Goal: Contribute content

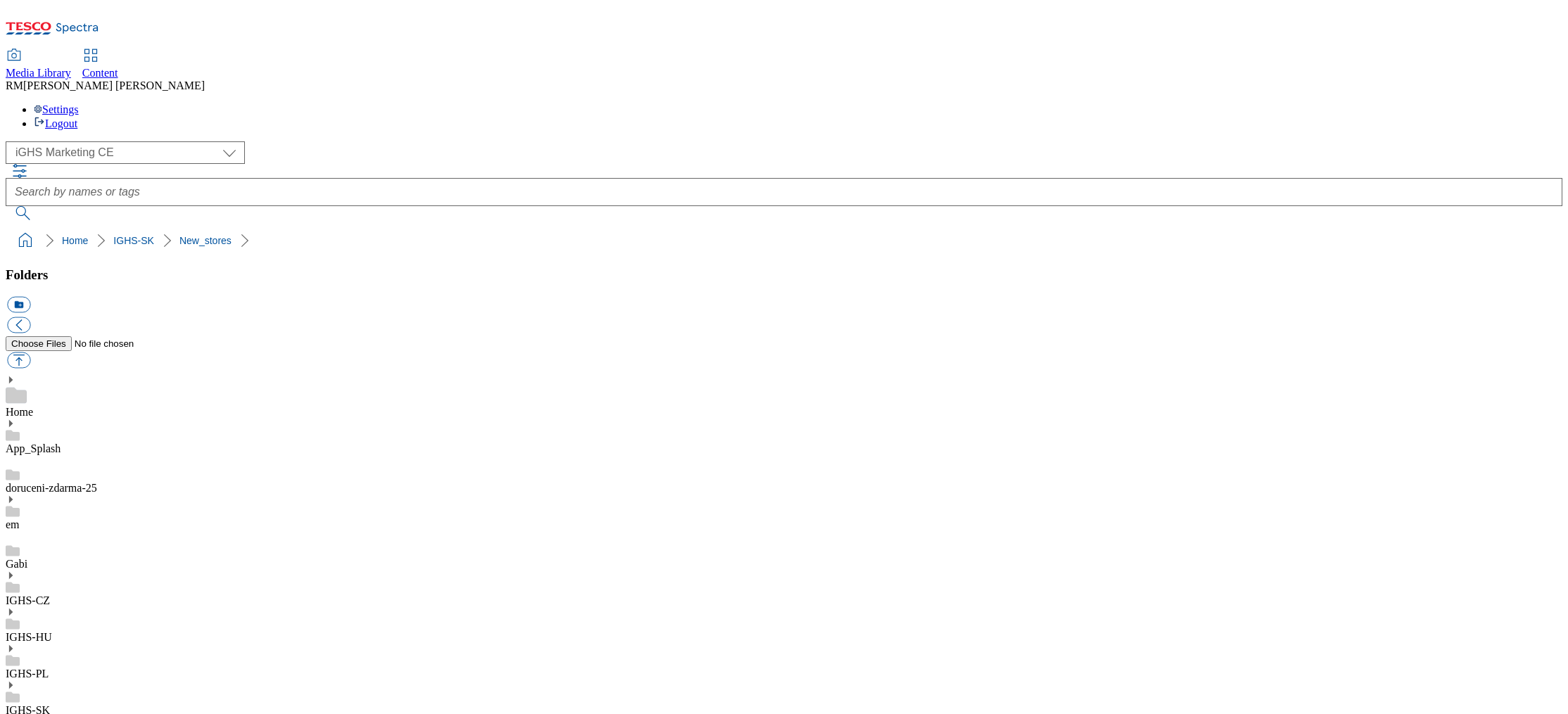
select select "flare-ighs-ce-mktg"
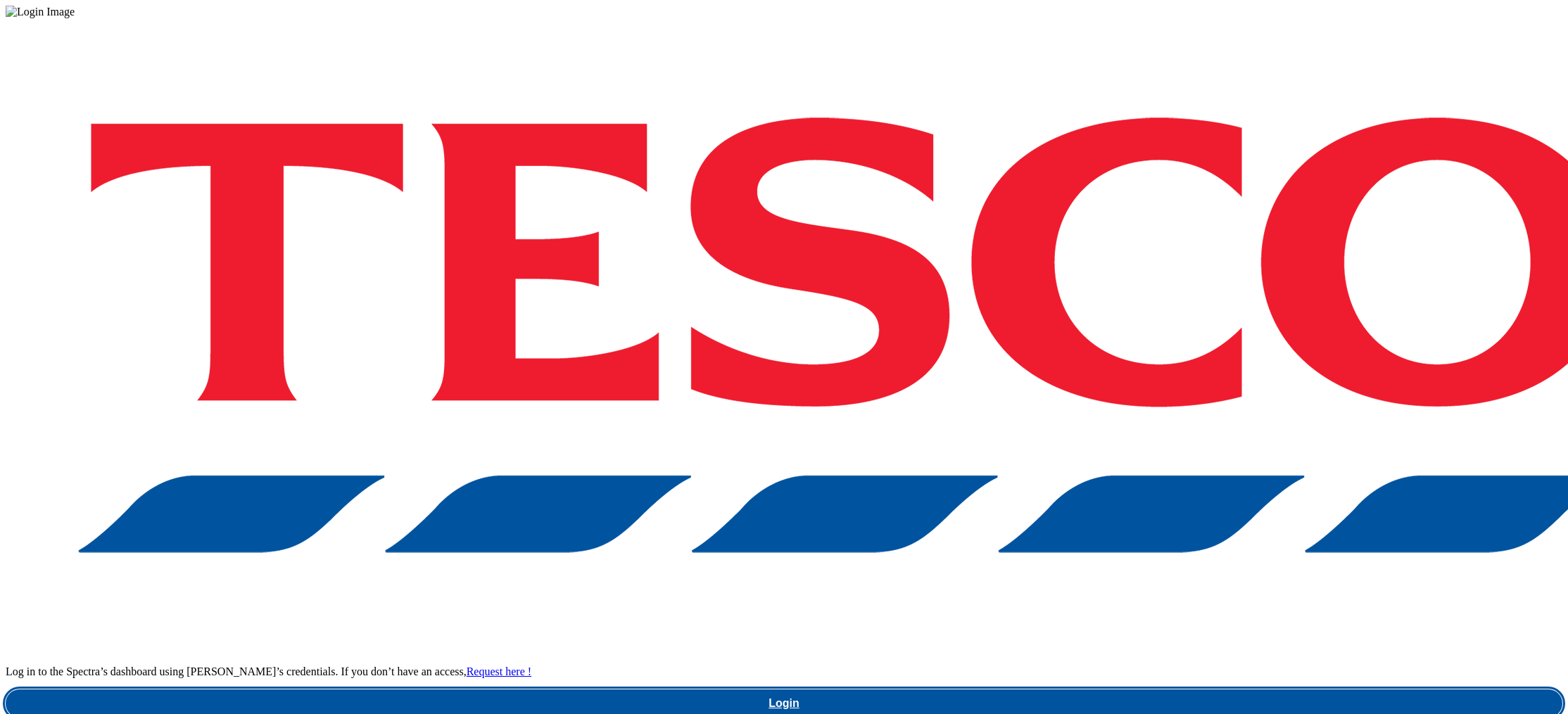
click at [1213, 689] on link "Login" at bounding box center [784, 704] width 1557 height 28
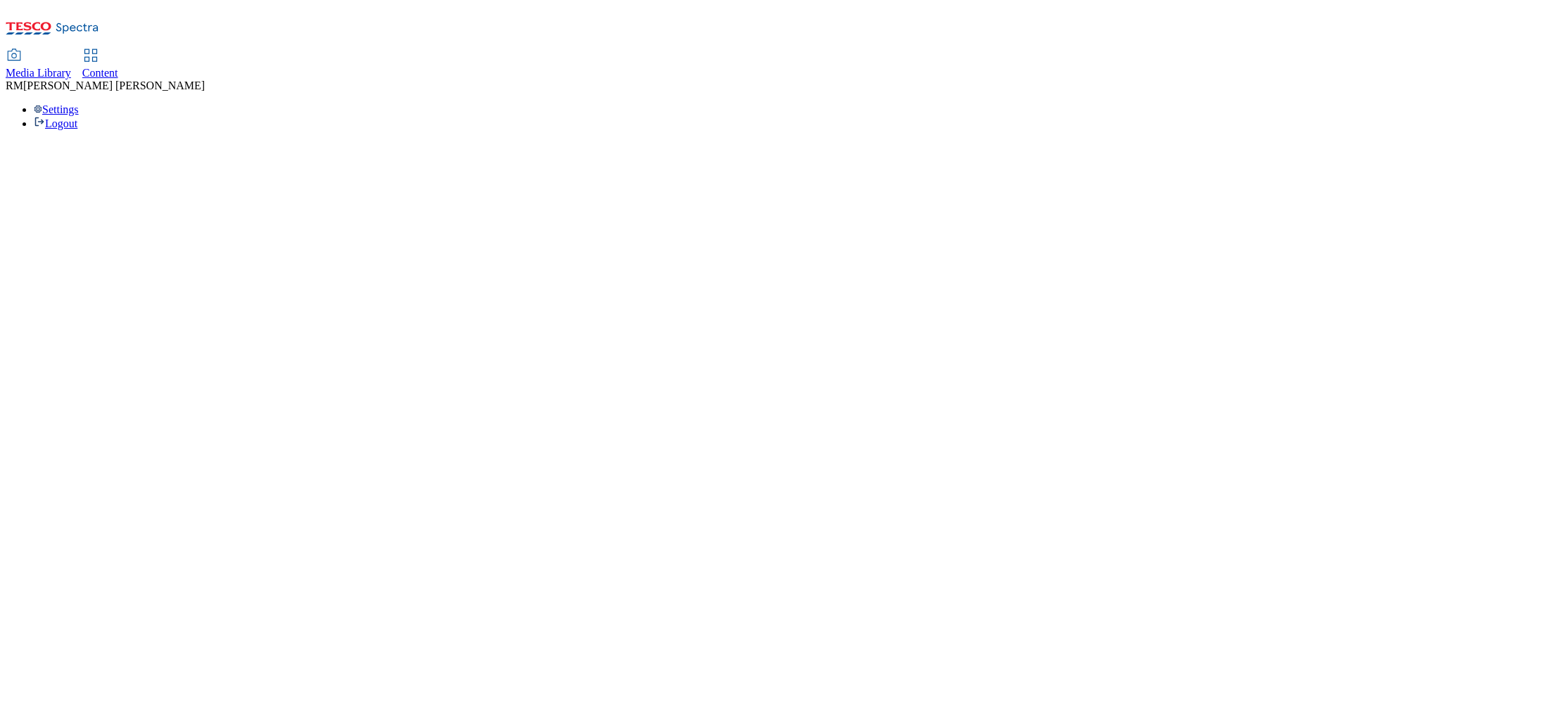
select select "flare-ighs-ce-mktg"
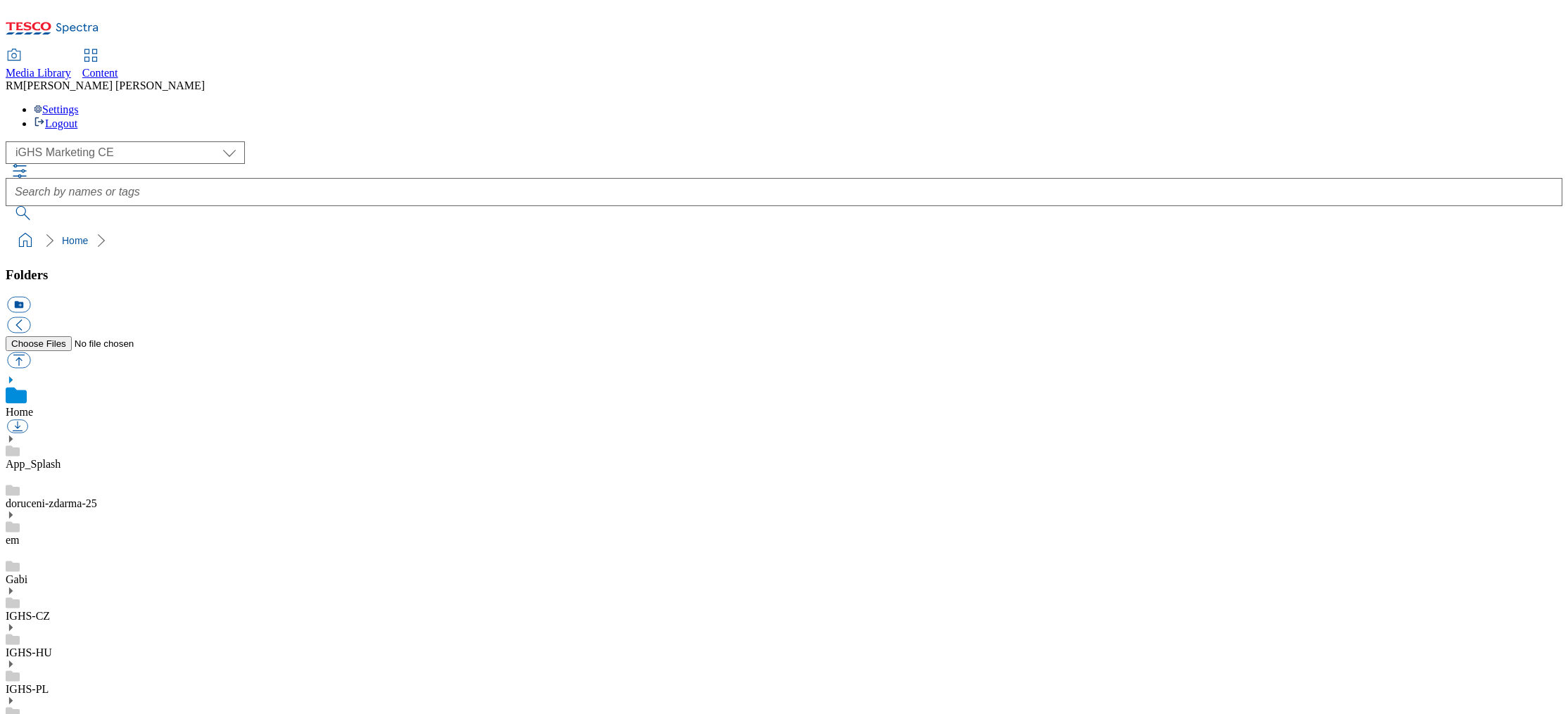
click at [16, 696] on icon at bounding box center [10, 701] width 10 height 10
click at [16, 681] on icon at bounding box center [10, 685] width 10 height 10
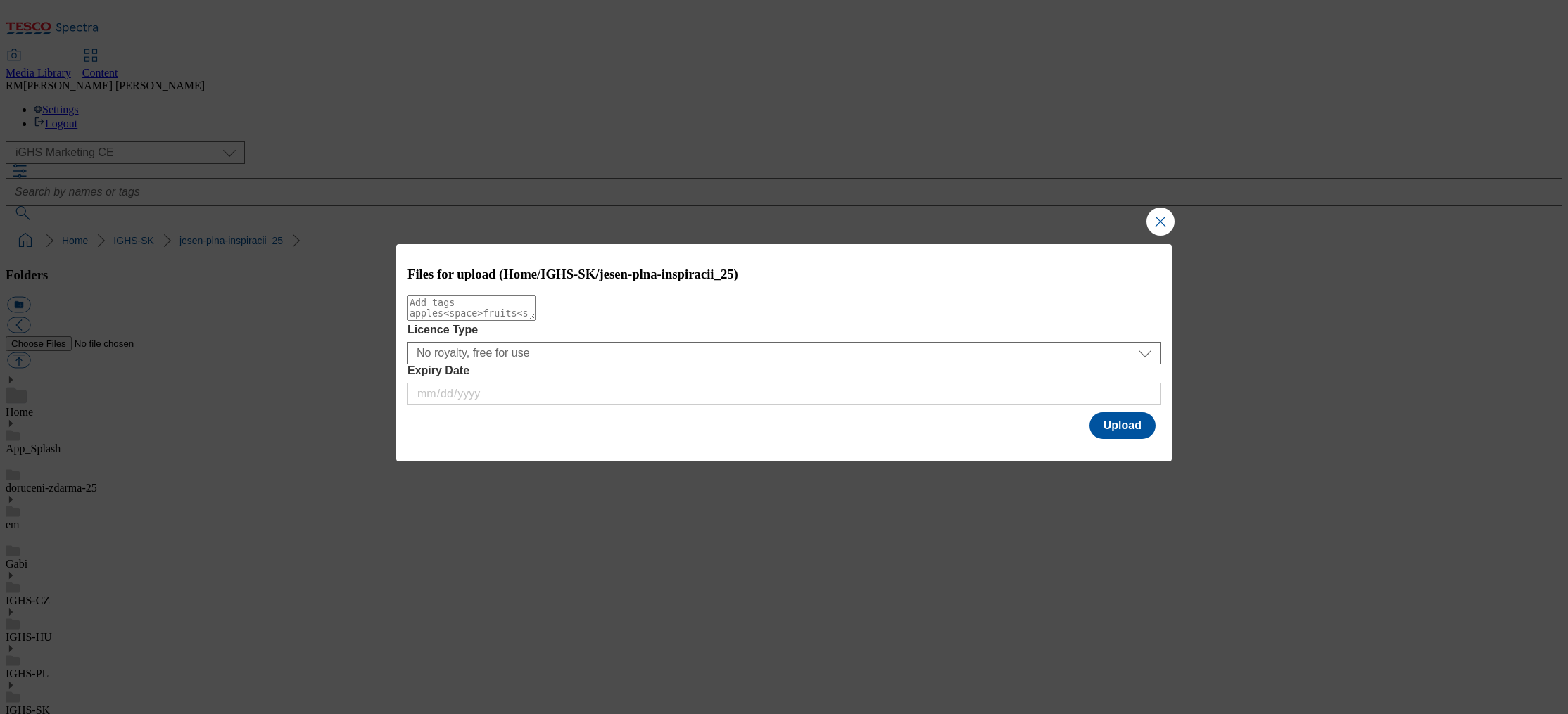
click at [536, 317] on textarea "Modal" at bounding box center [471, 308] width 128 height 25
paste textarea "mobile_banner_4_V2"
type textarea "mobile_banner_4_V2"
click at [1130, 430] on button "Upload" at bounding box center [1122, 426] width 66 height 27
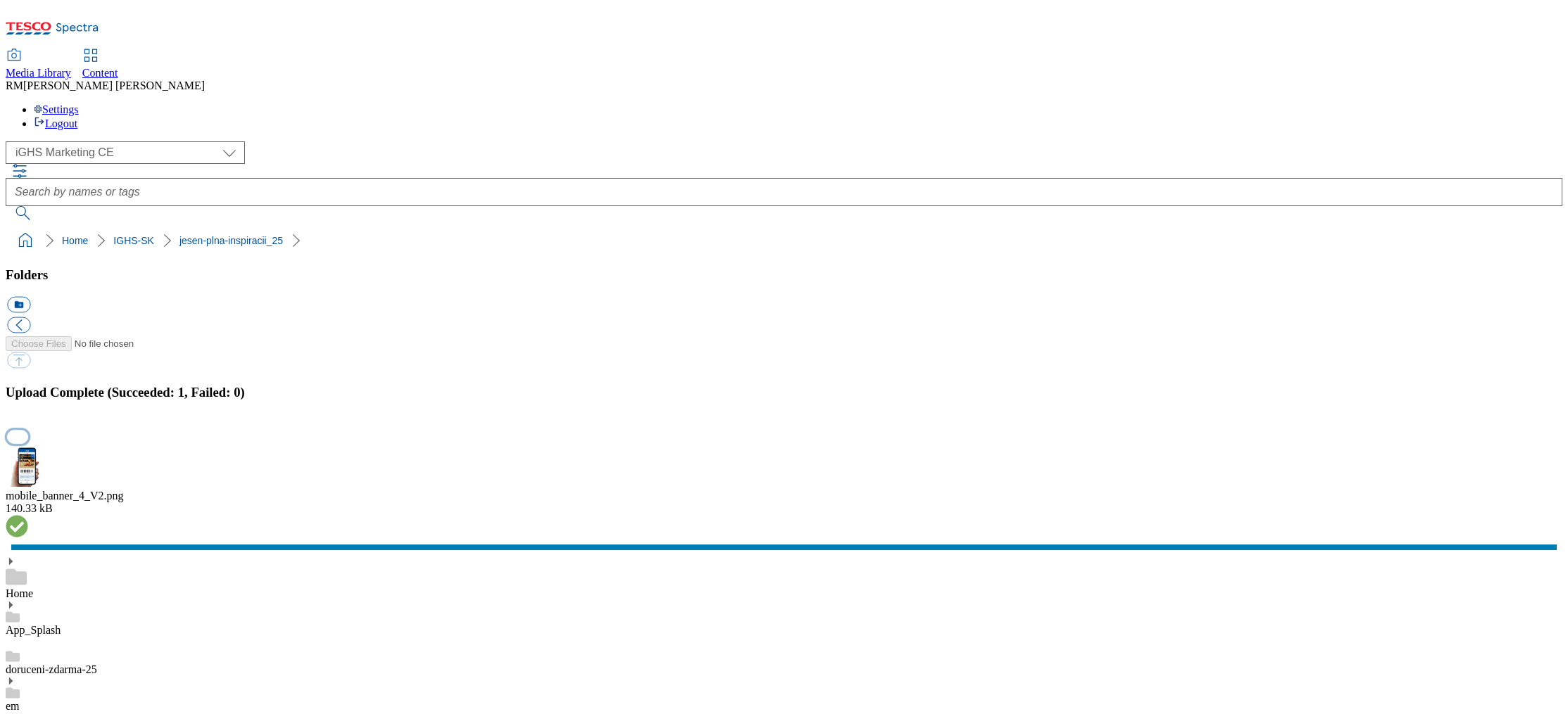
click at [28, 430] on button "button" at bounding box center [17, 437] width 21 height 13
